Goal: Use online tool/utility

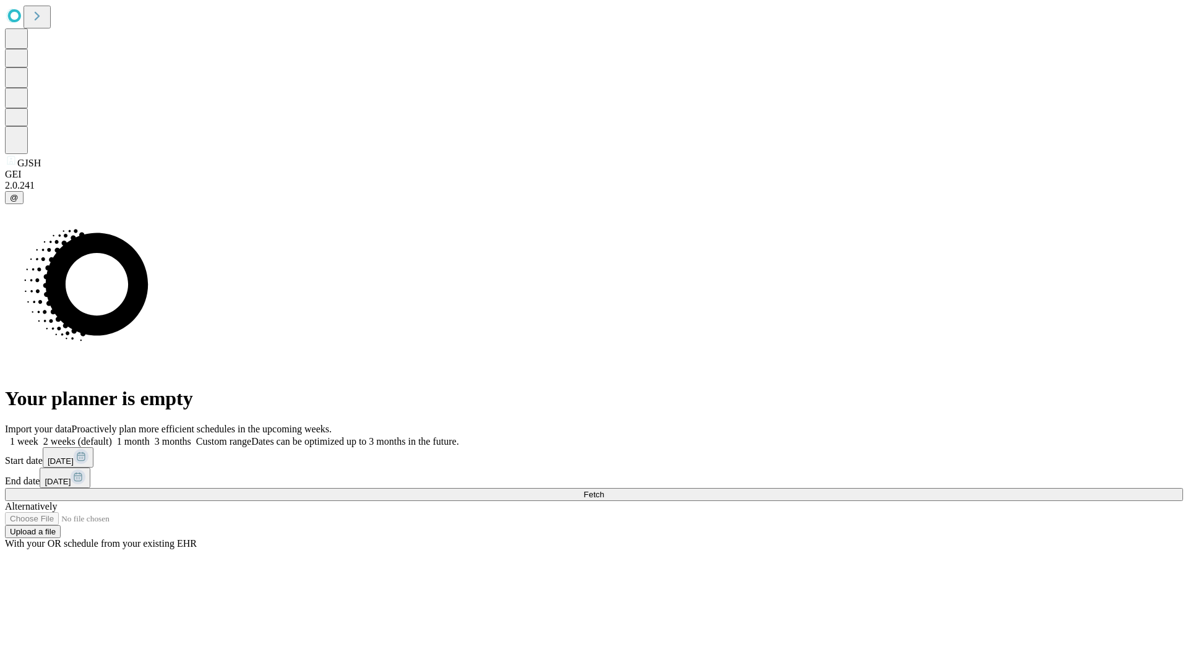
click at [604, 490] on span "Fetch" at bounding box center [594, 494] width 20 height 9
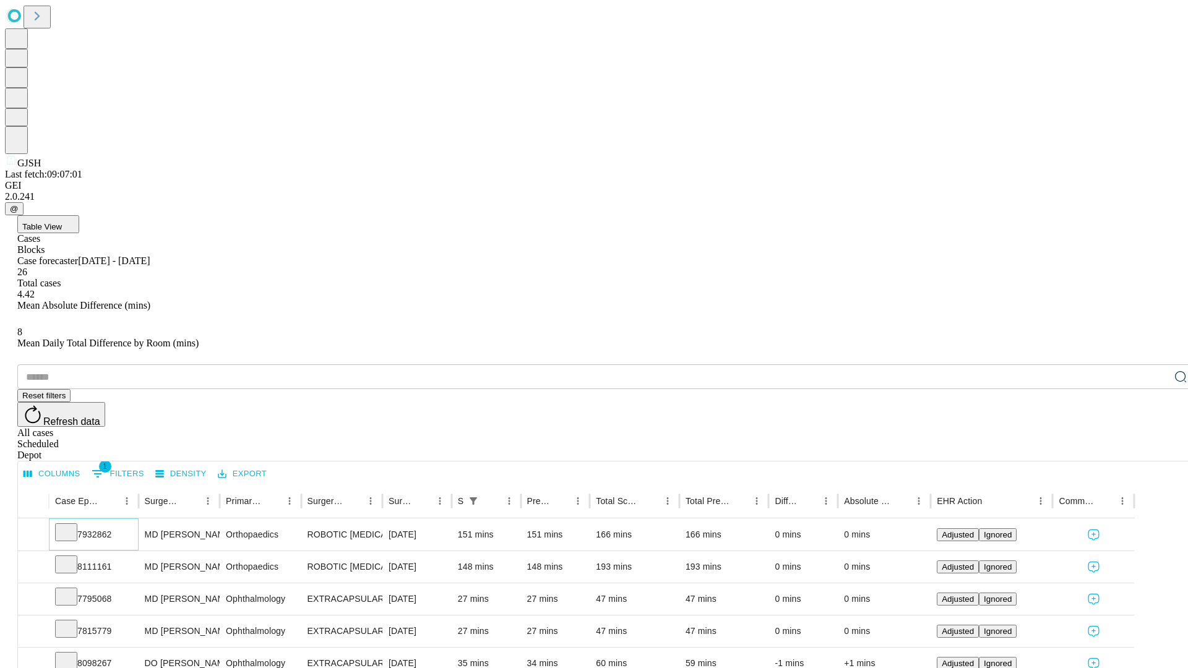
click at [72, 525] on icon at bounding box center [66, 531] width 12 height 12
